Goal: Information Seeking & Learning: Check status

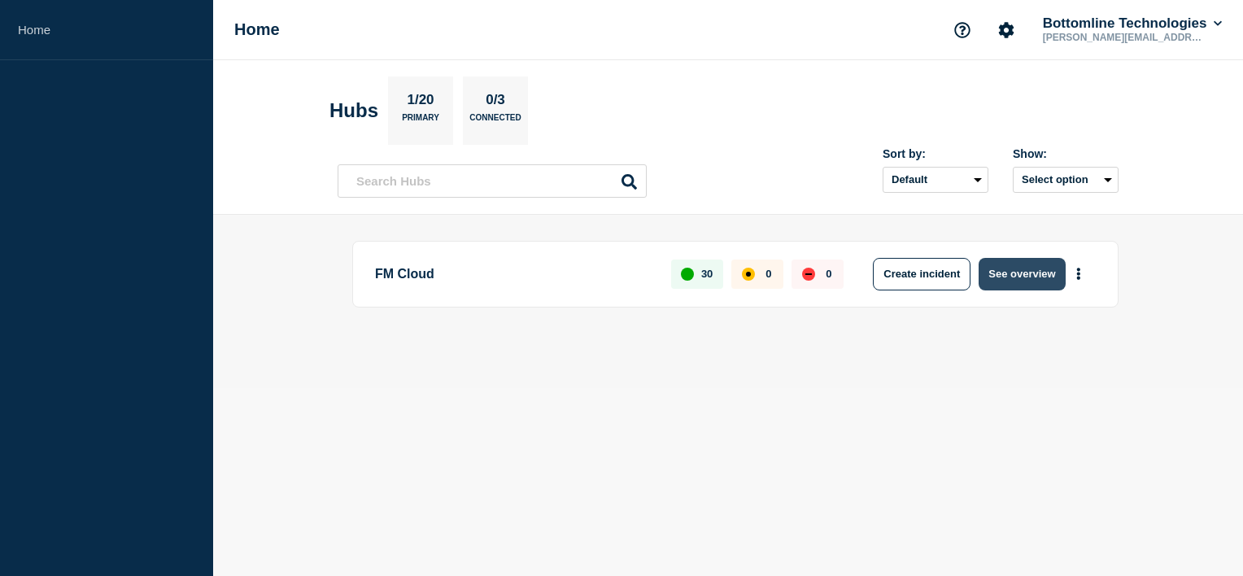
click at [1024, 267] on button "See overview" at bounding box center [1022, 274] width 86 height 33
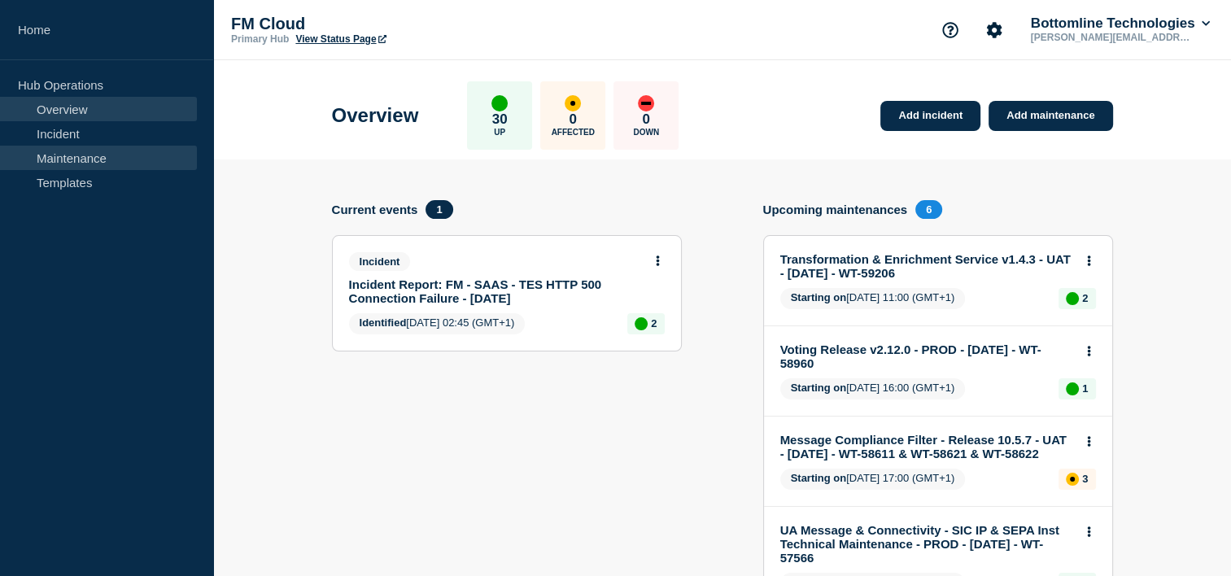
click at [62, 165] on link "Maintenance" at bounding box center [98, 158] width 197 height 24
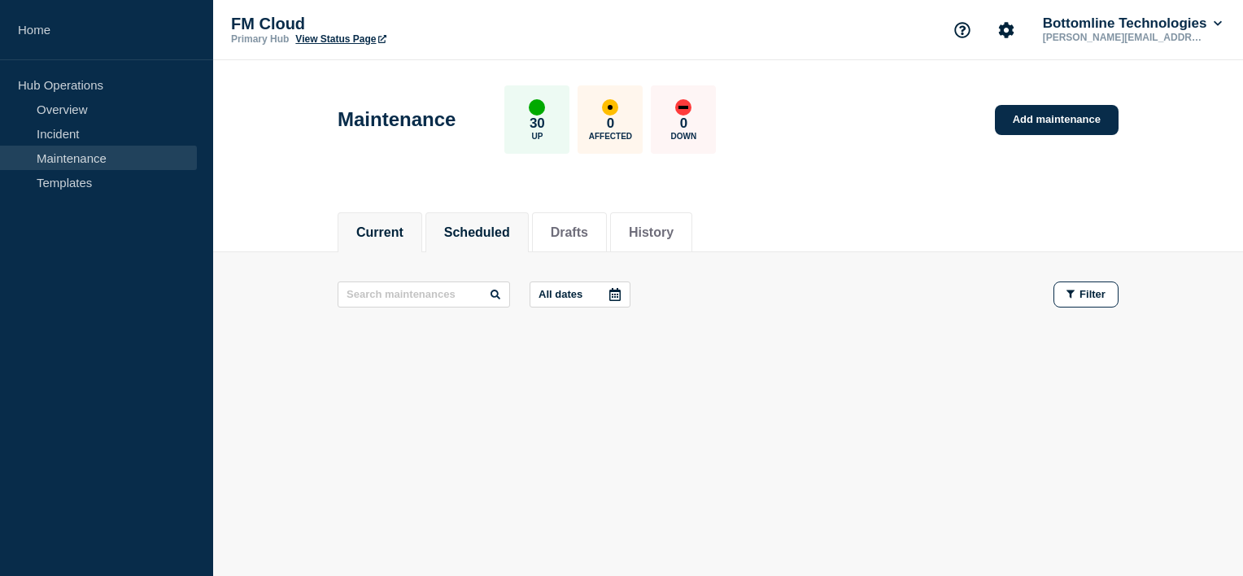
click at [510, 225] on button "Scheduled" at bounding box center [477, 232] width 66 height 15
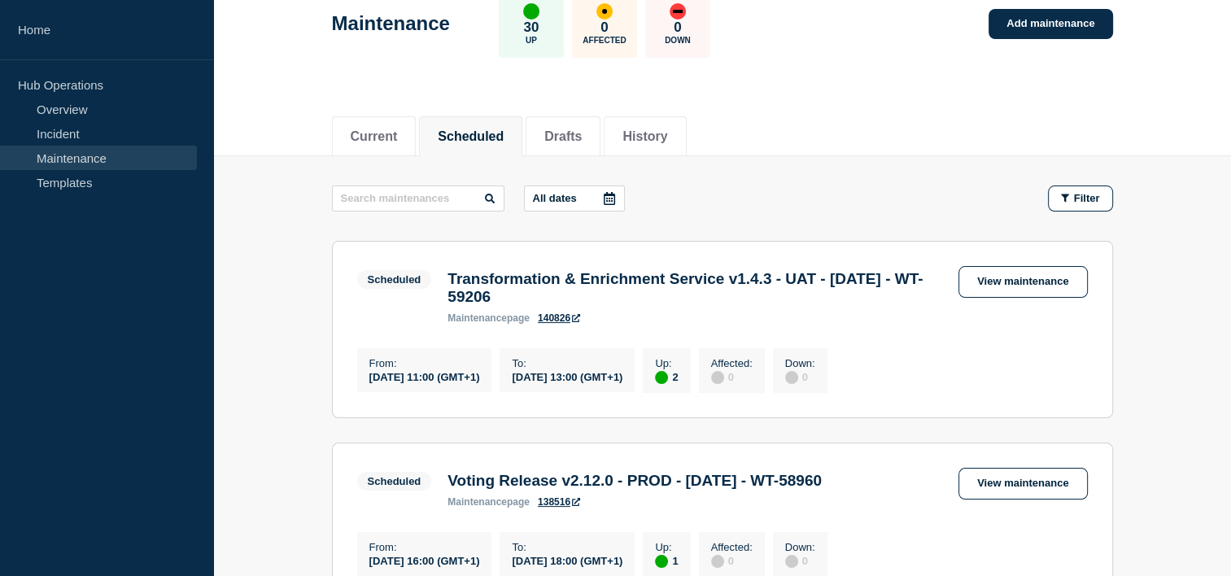
scroll to position [97, 0]
click at [998, 288] on link "View maintenance" at bounding box center [1023, 281] width 129 height 32
